Goal: Find specific page/section: Find specific page/section

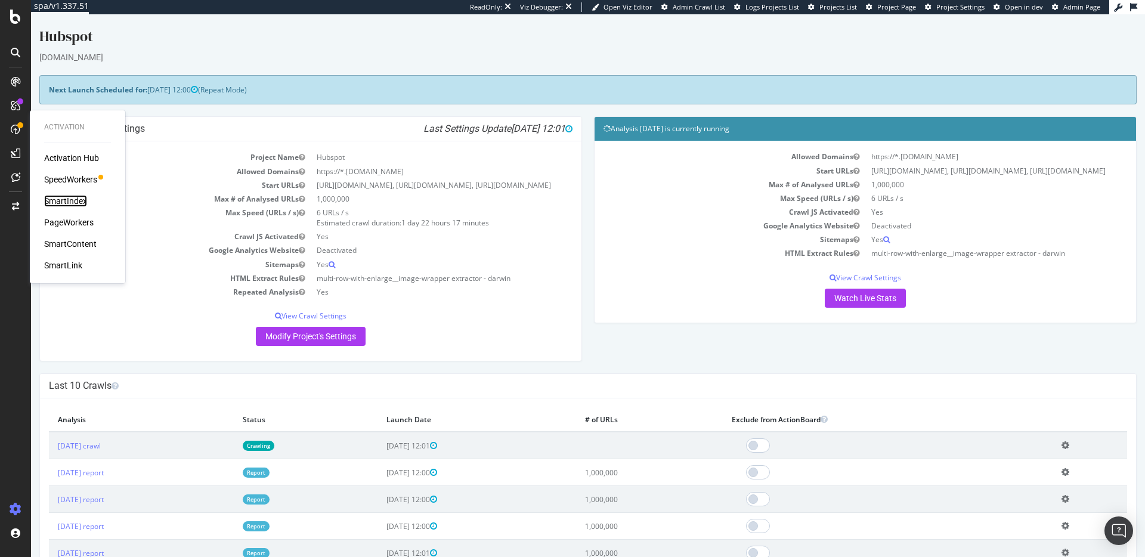
click at [77, 200] on div "SmartIndex" at bounding box center [65, 201] width 43 height 12
